Goal: Transaction & Acquisition: Subscribe to service/newsletter

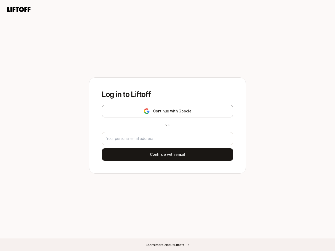
click at [167, 126] on div "or" at bounding box center [167, 125] width 8 height 4
click at [19, 9] on icon at bounding box center [18, 9] width 25 height 7
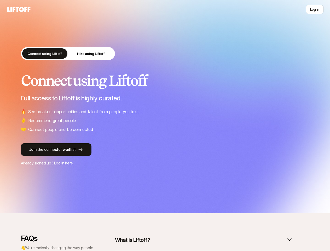
click at [167, 111] on li "🔥 See breakout opportunities and talent from people you trust" at bounding box center [165, 111] width 289 height 7
click at [167, 155] on link "Join the connector waitlist" at bounding box center [165, 149] width 289 height 13
